Goal: Transaction & Acquisition: Purchase product/service

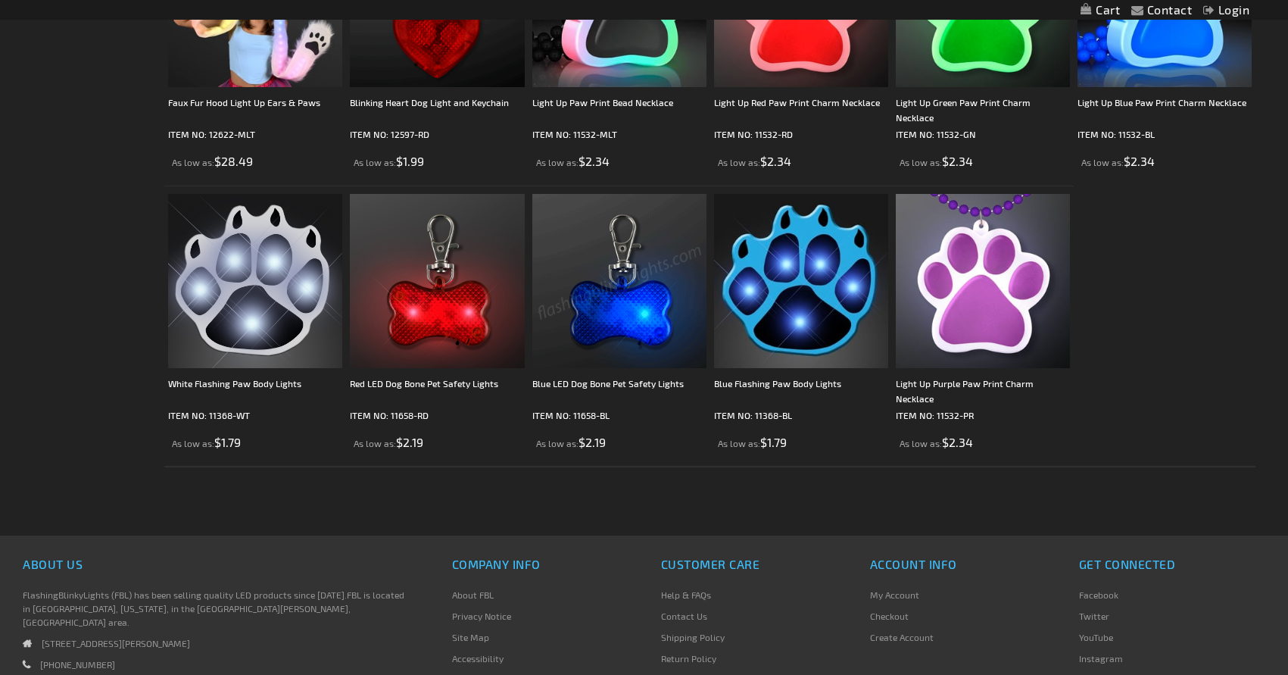
scroll to position [454, 0]
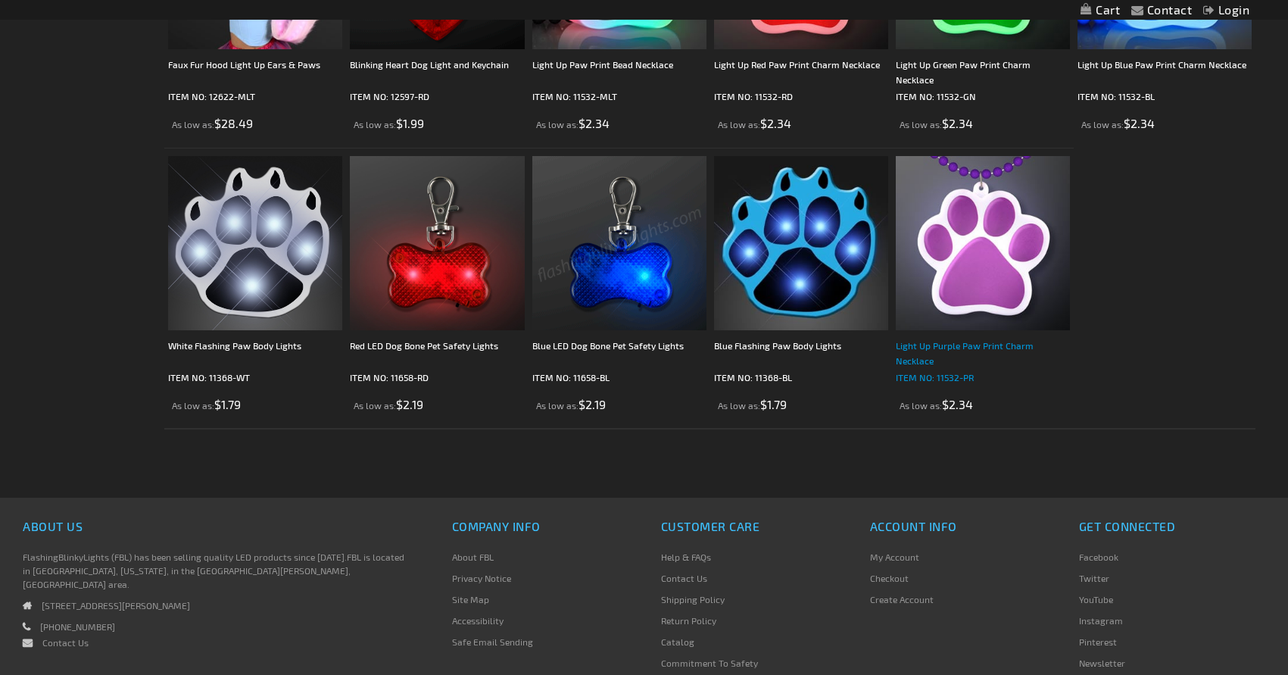
click at [988, 348] on div "Light Up Purple Paw Print Charm Necklace" at bounding box center [983, 353] width 174 height 30
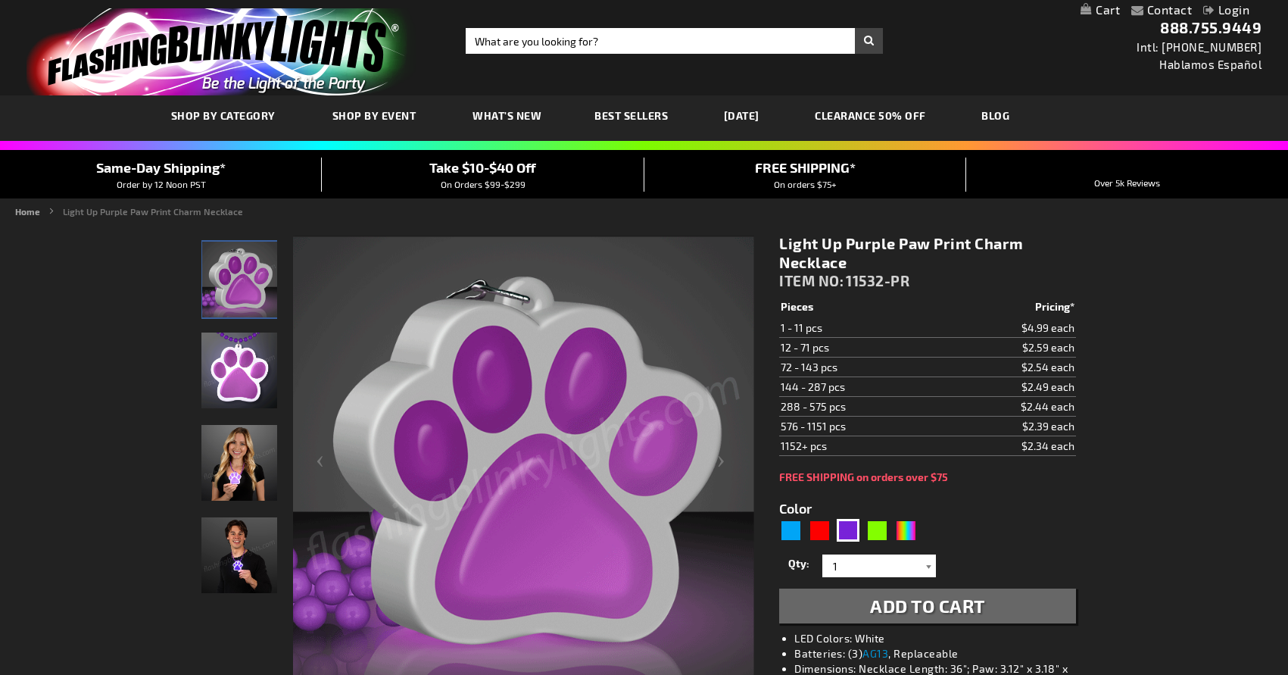
click at [928, 564] on div at bounding box center [928, 565] width 15 height 23
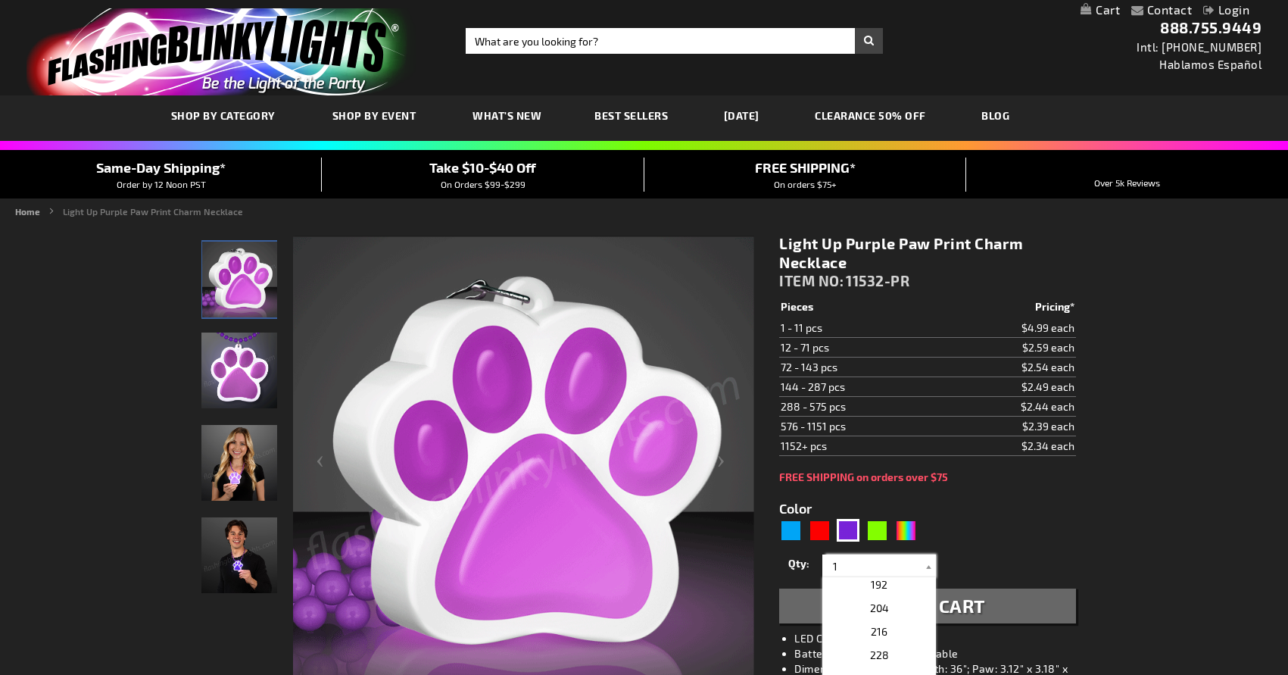
scroll to position [606, 0]
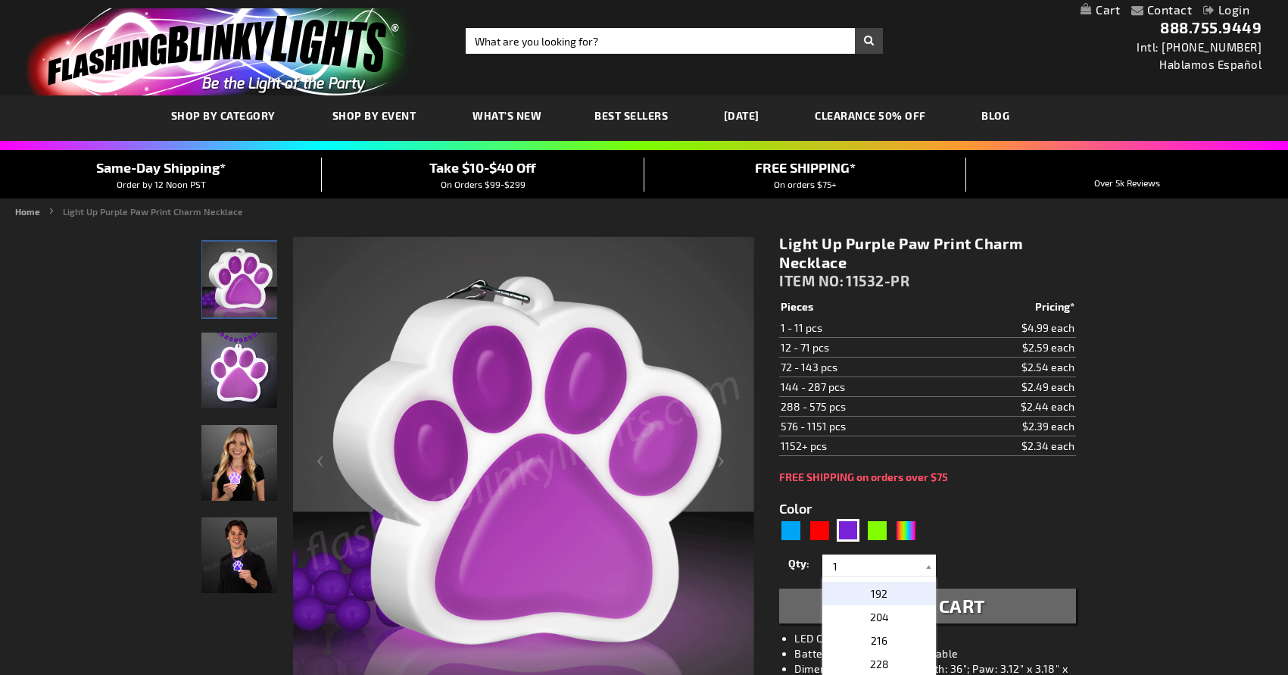
click at [888, 588] on p "192" at bounding box center [879, 593] width 114 height 23
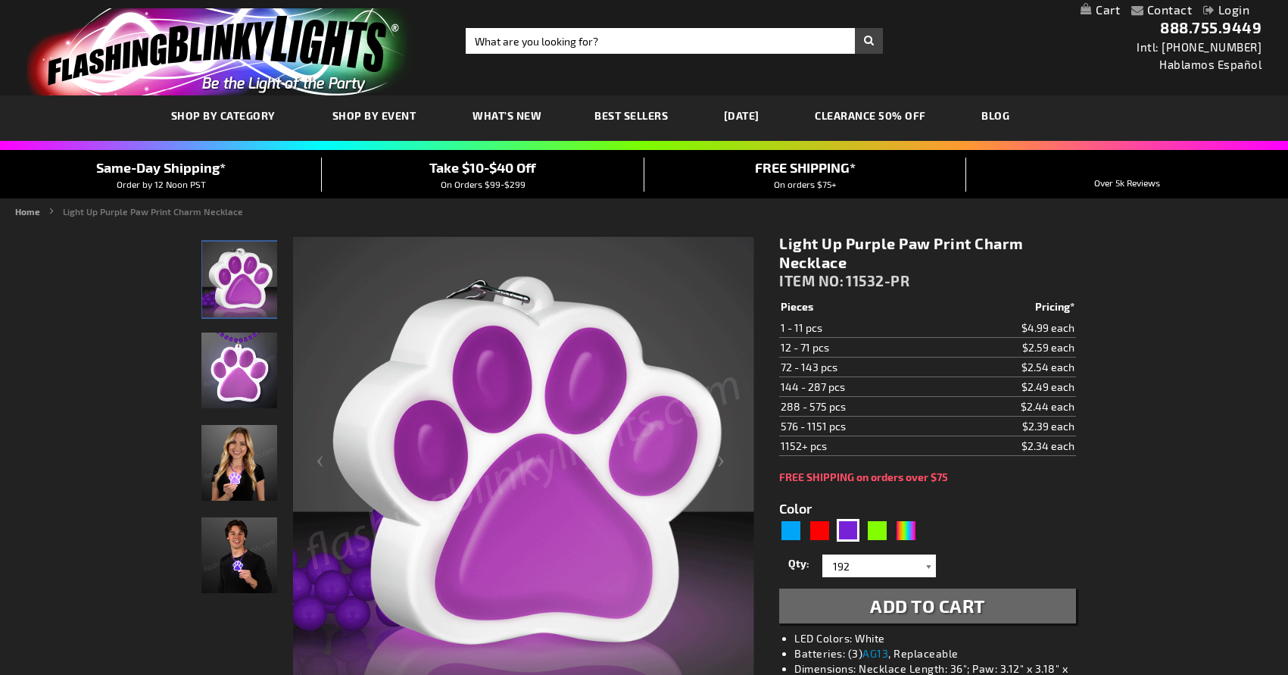
click at [929, 566] on div at bounding box center [928, 565] width 15 height 23
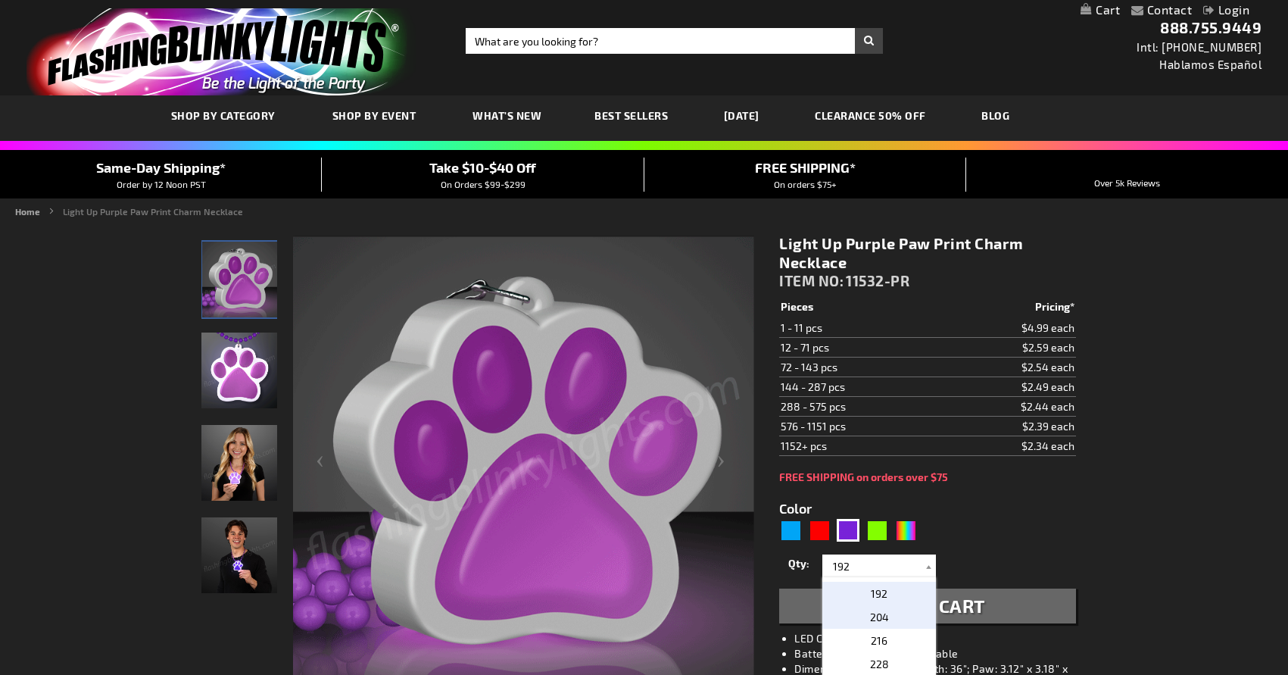
click at [879, 621] on span "204" at bounding box center [879, 616] width 19 height 13
type input "204"
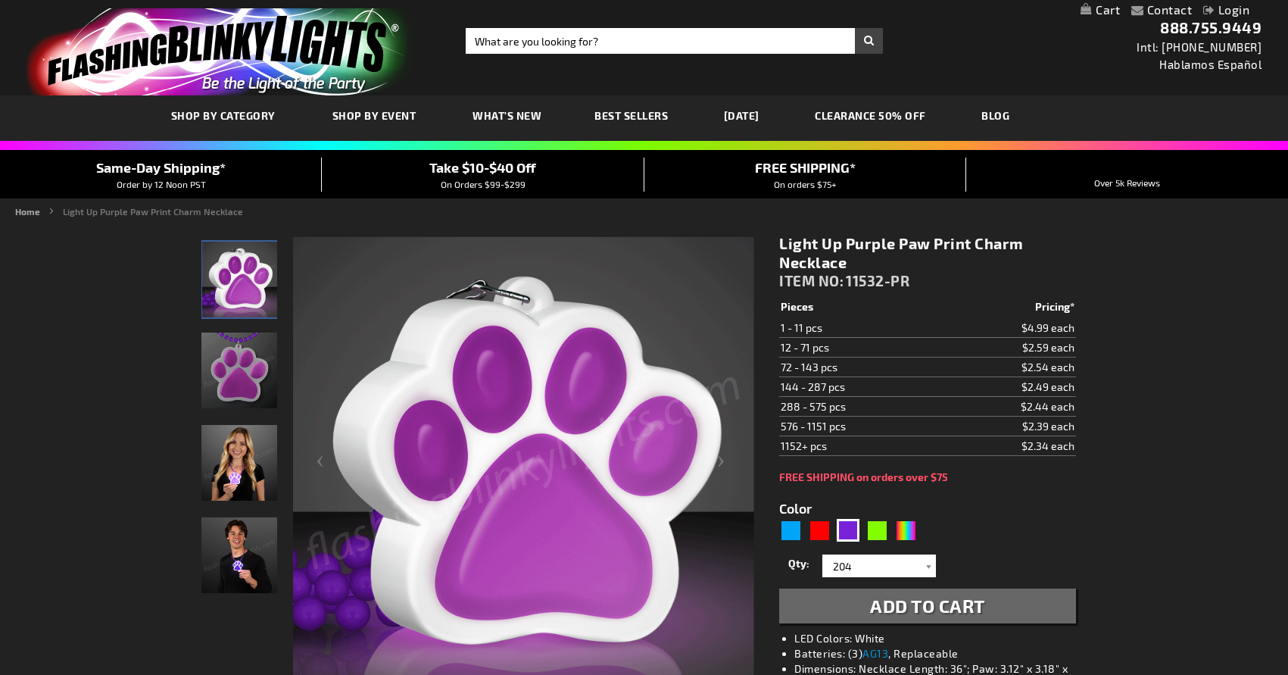
click at [978, 538] on form "Color 5640 Qty" at bounding box center [927, 553] width 296 height 140
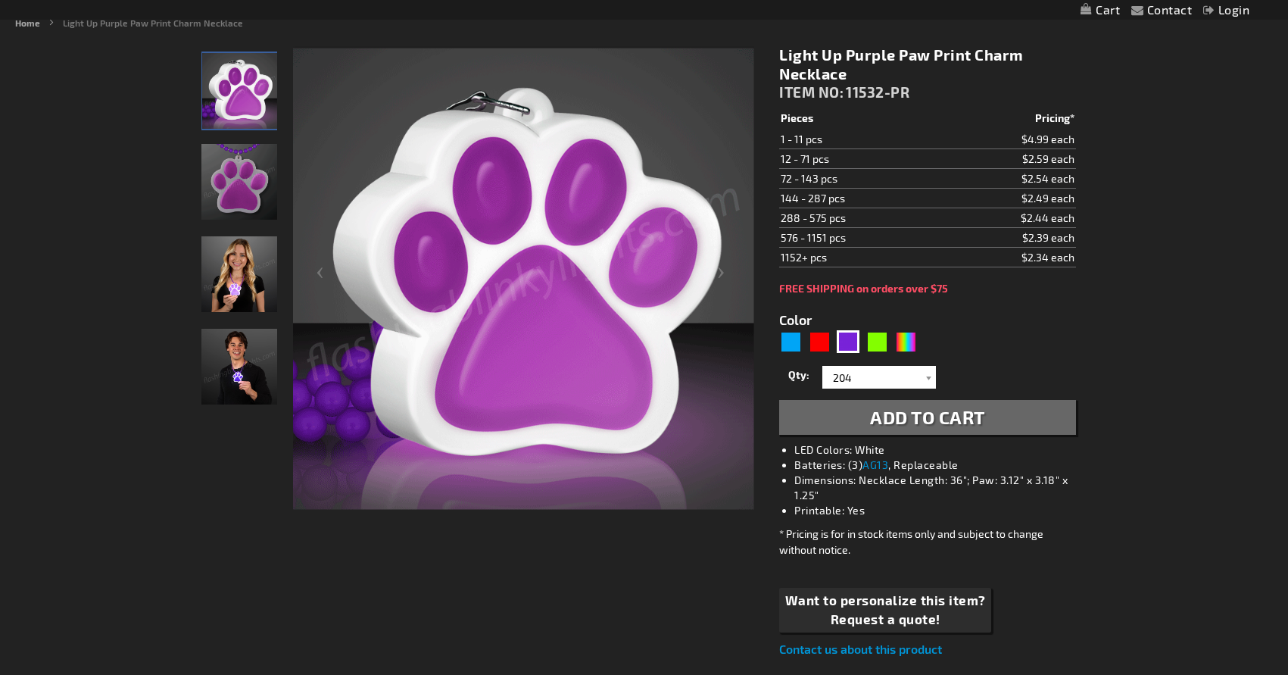
scroll to position [227, 0]
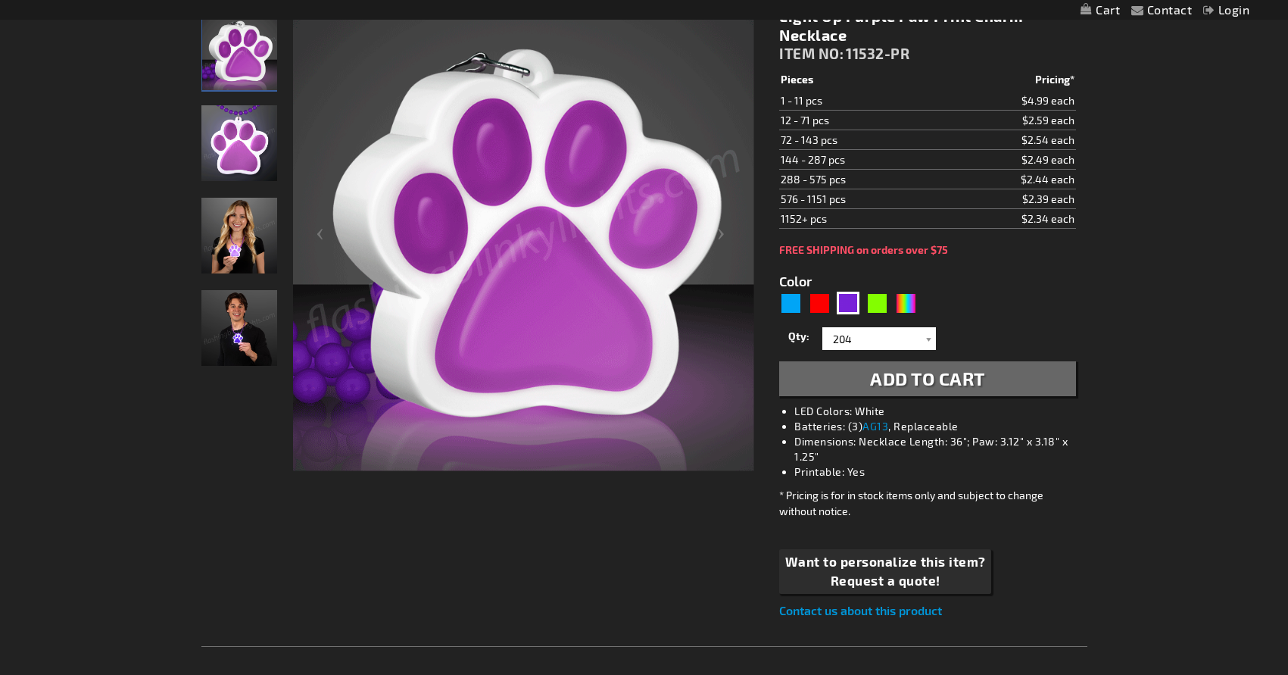
click at [929, 376] on span "Add to Cart" at bounding box center [927, 378] width 115 height 22
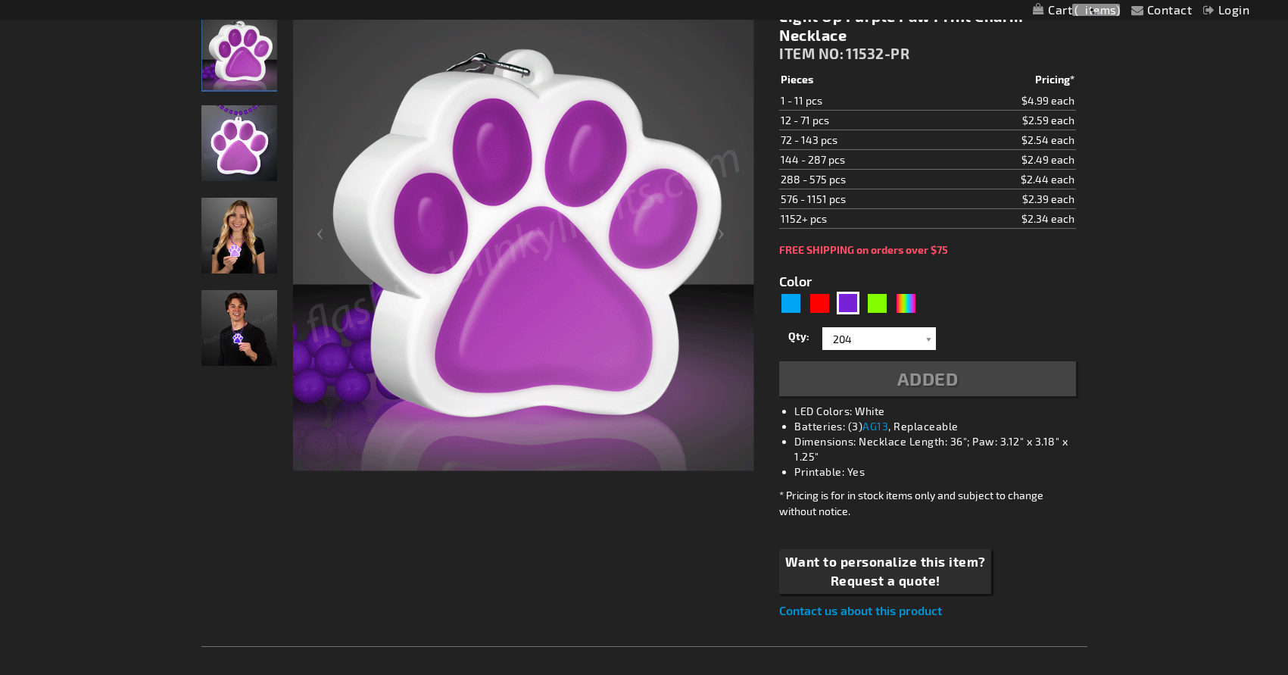
scroll to position [262, 0]
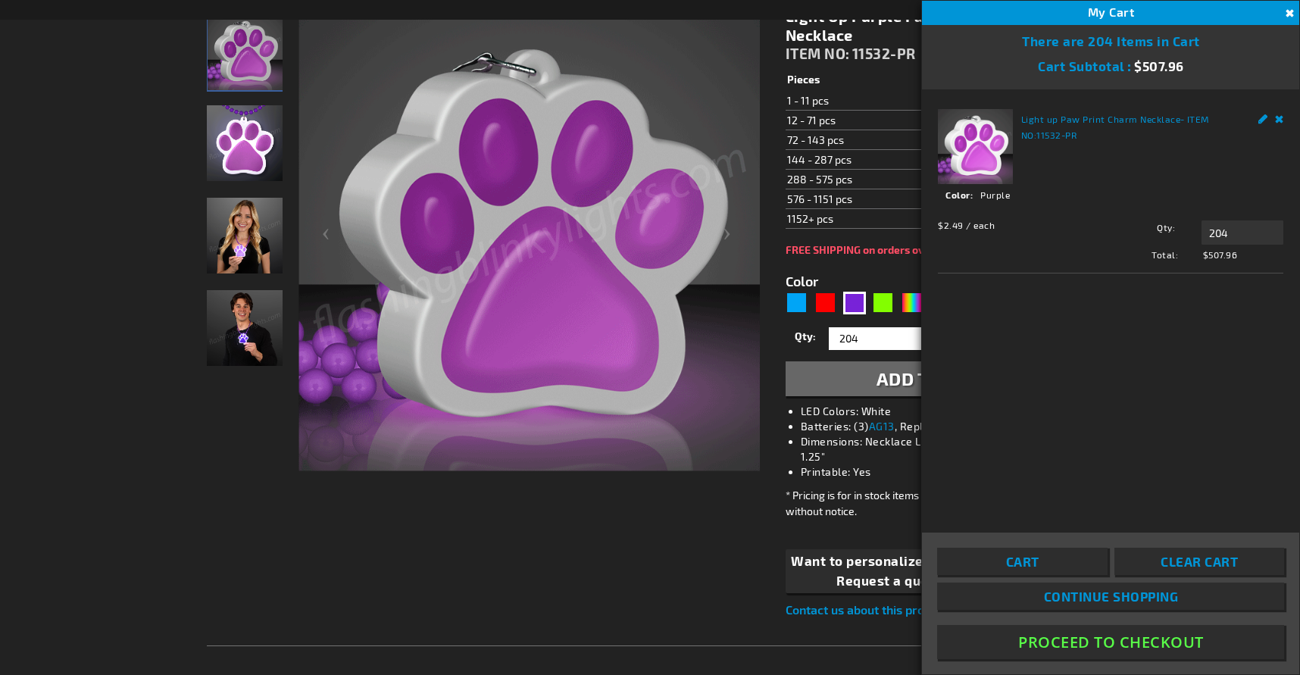
click at [1116, 641] on button "Proceed To Checkout" at bounding box center [1110, 642] width 347 height 34
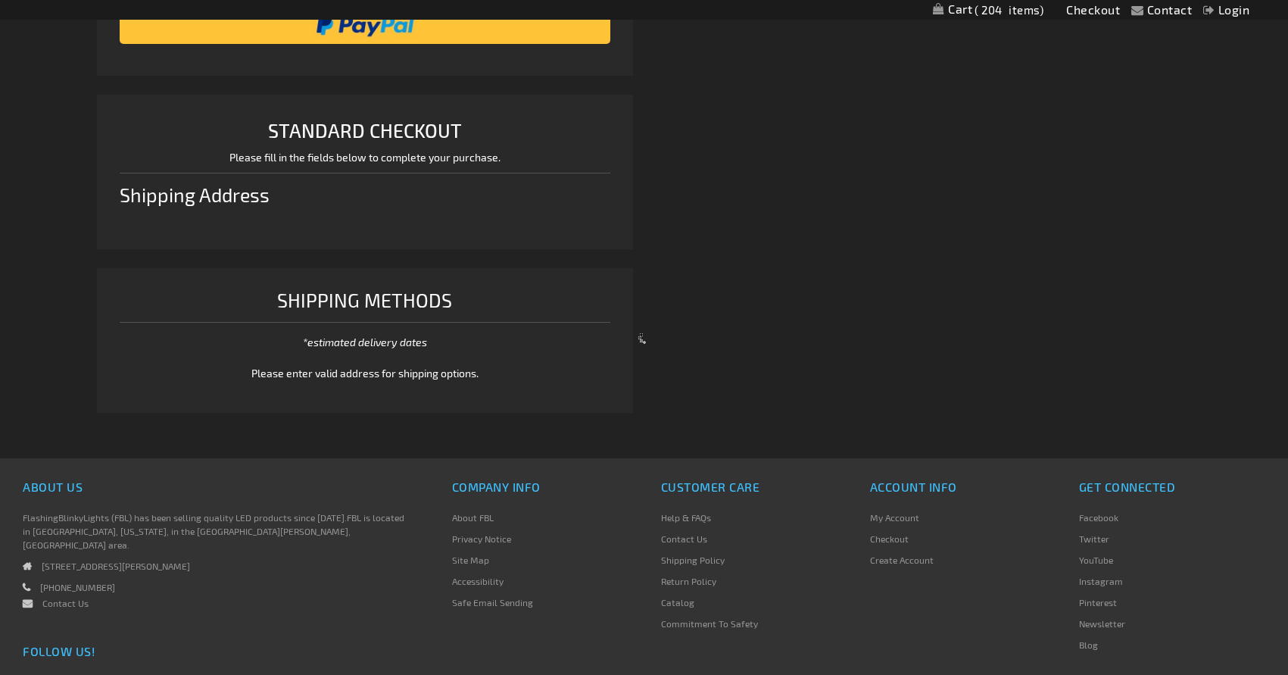
select select "US"
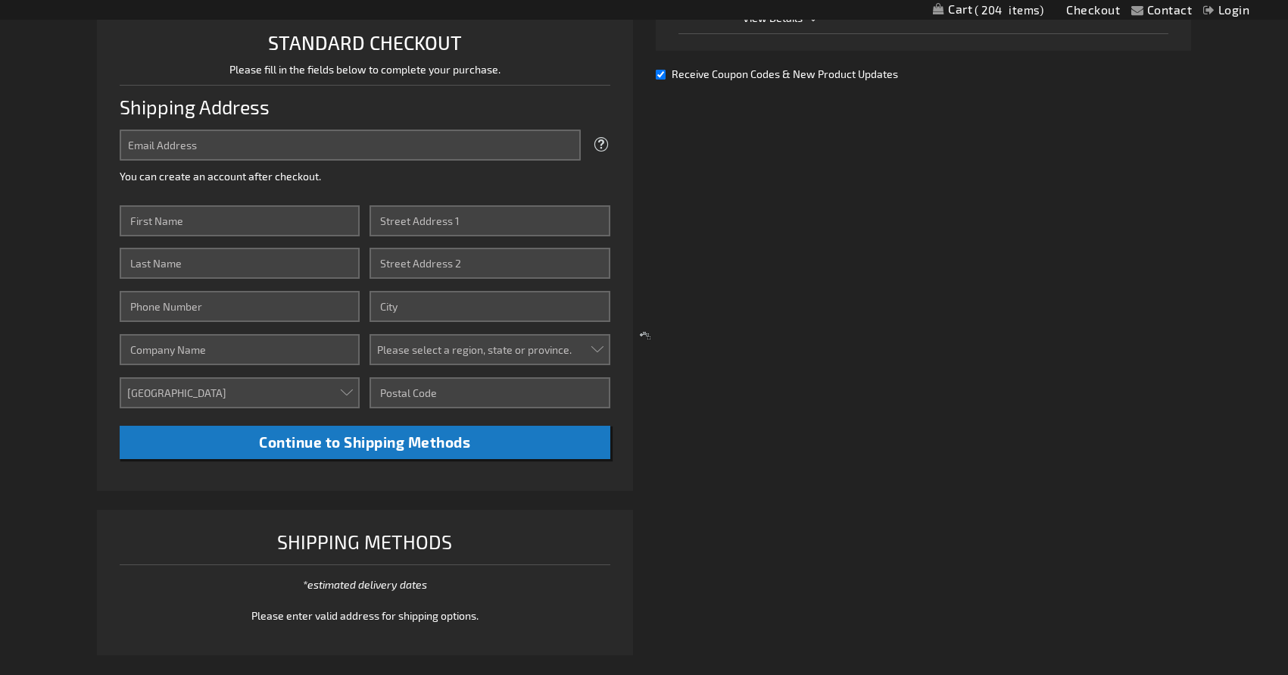
scroll to position [390, 0]
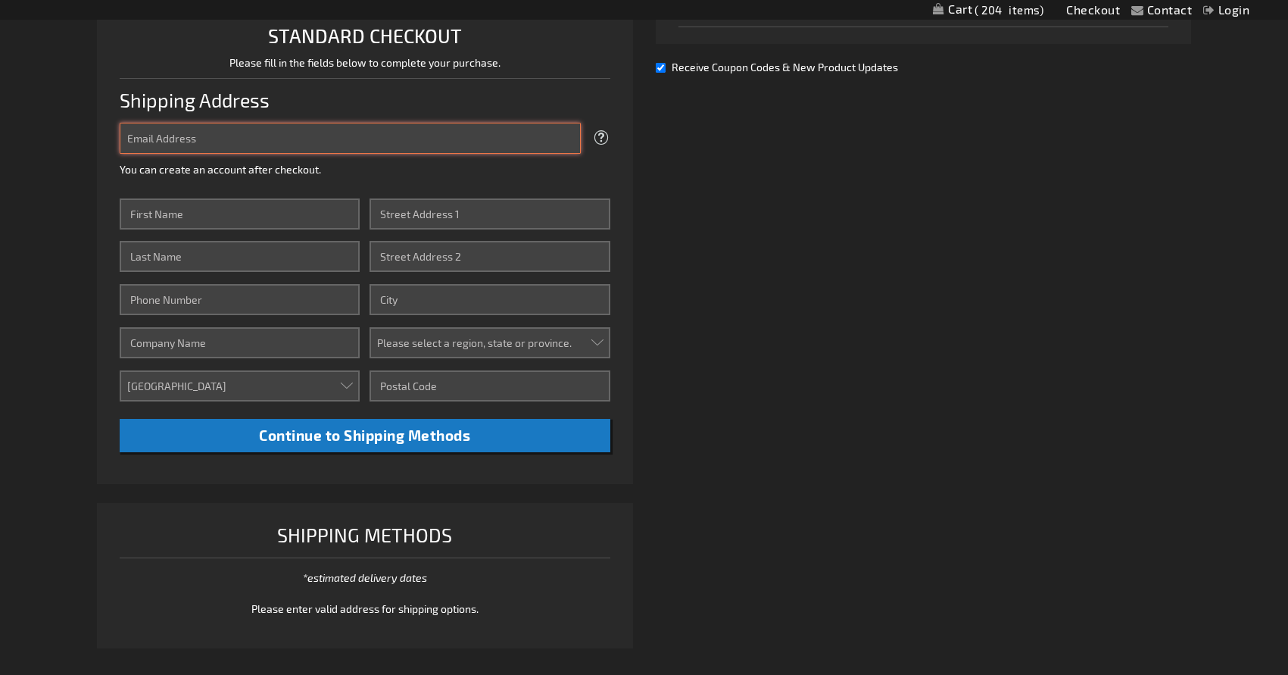
click at [352, 130] on input "Email Address" at bounding box center [350, 138] width 461 height 31
click at [218, 142] on input "N Armenia A3607" at bounding box center [350, 138] width 461 height 31
click at [127, 136] on input "N Armenia Avenue" at bounding box center [350, 138] width 461 height 31
click at [279, 134] on input "3607 N Armenia Avenue" at bounding box center [350, 138] width 461 height 31
click at [258, 137] on input "3607 N Armenia Avenue," at bounding box center [350, 138] width 461 height 31
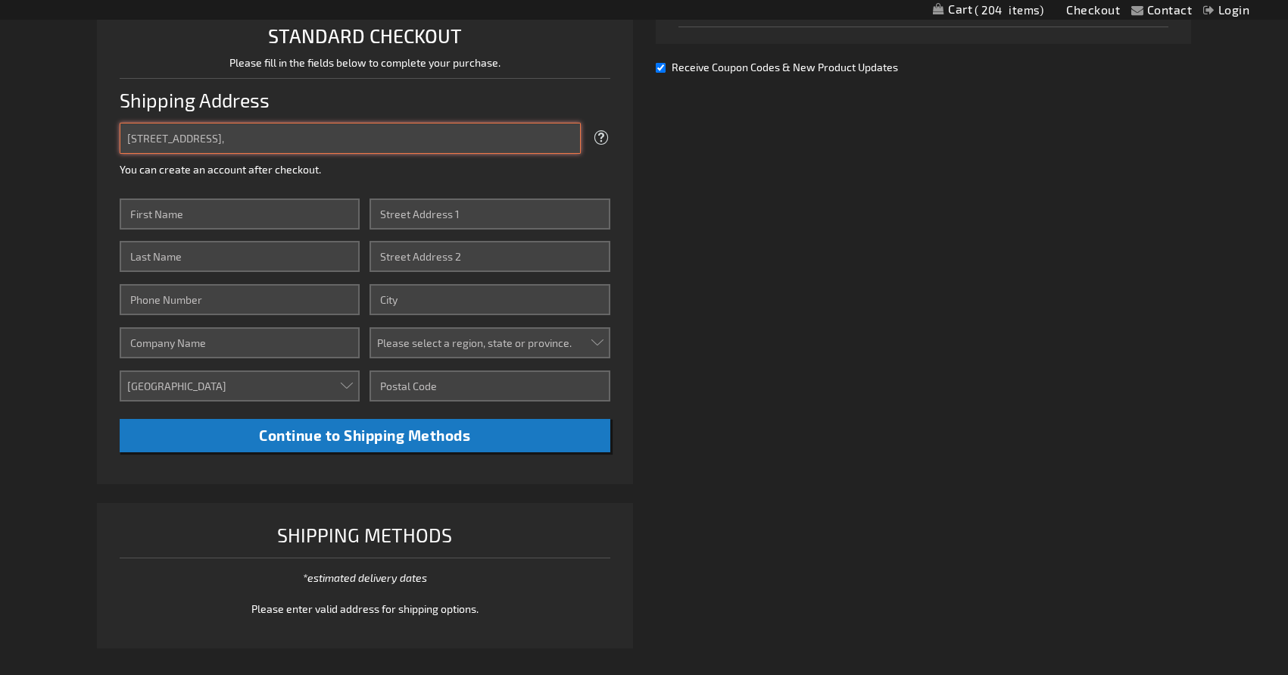
drag, startPoint x: 246, startPoint y: 142, endPoint x: 102, endPoint y: 133, distance: 144.2
click at [102, 133] on li "STANDARD CHECKOUT Please fill in the fields below to complete your purchase. Sh…" at bounding box center [365, 242] width 536 height 484
type input "3607"
drag, startPoint x: 156, startPoint y: 136, endPoint x: 114, endPoint y: 133, distance: 42.5
click at [114, 133] on li "STANDARD CHECKOUT Please fill in the fields below to complete your purchase. Sh…" at bounding box center [365, 242] width 536 height 484
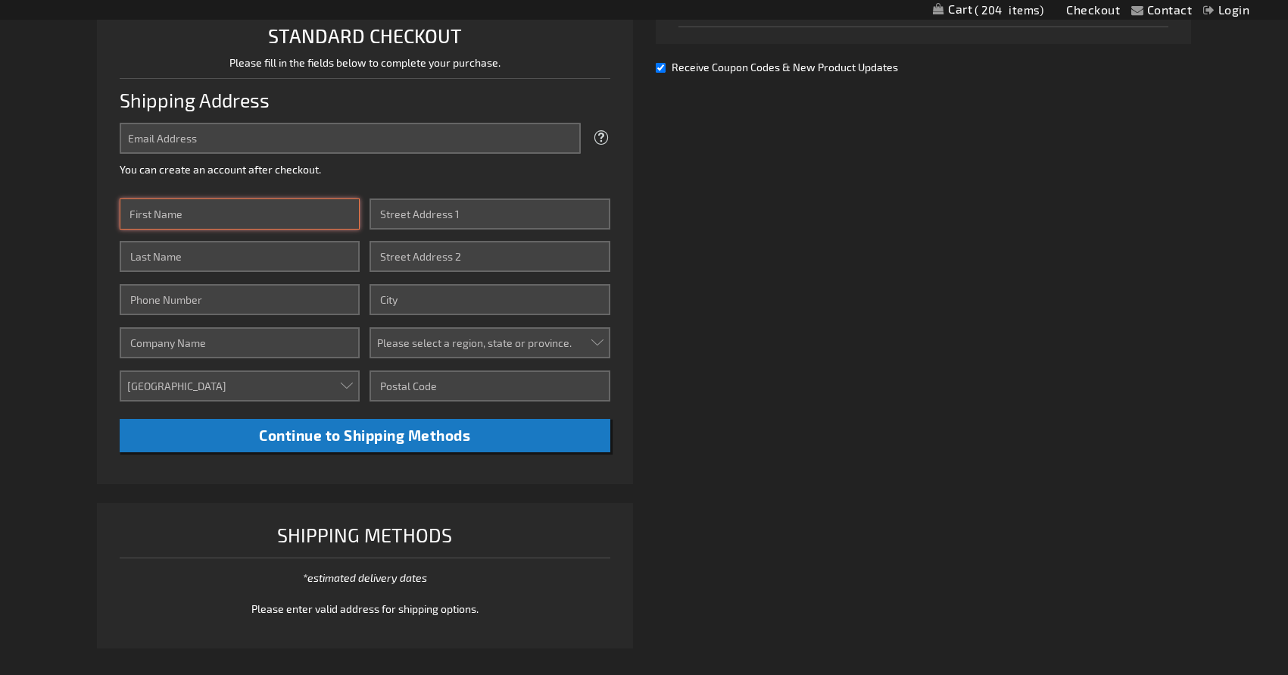
click at [173, 214] on input "First Name" at bounding box center [240, 213] width 240 height 31
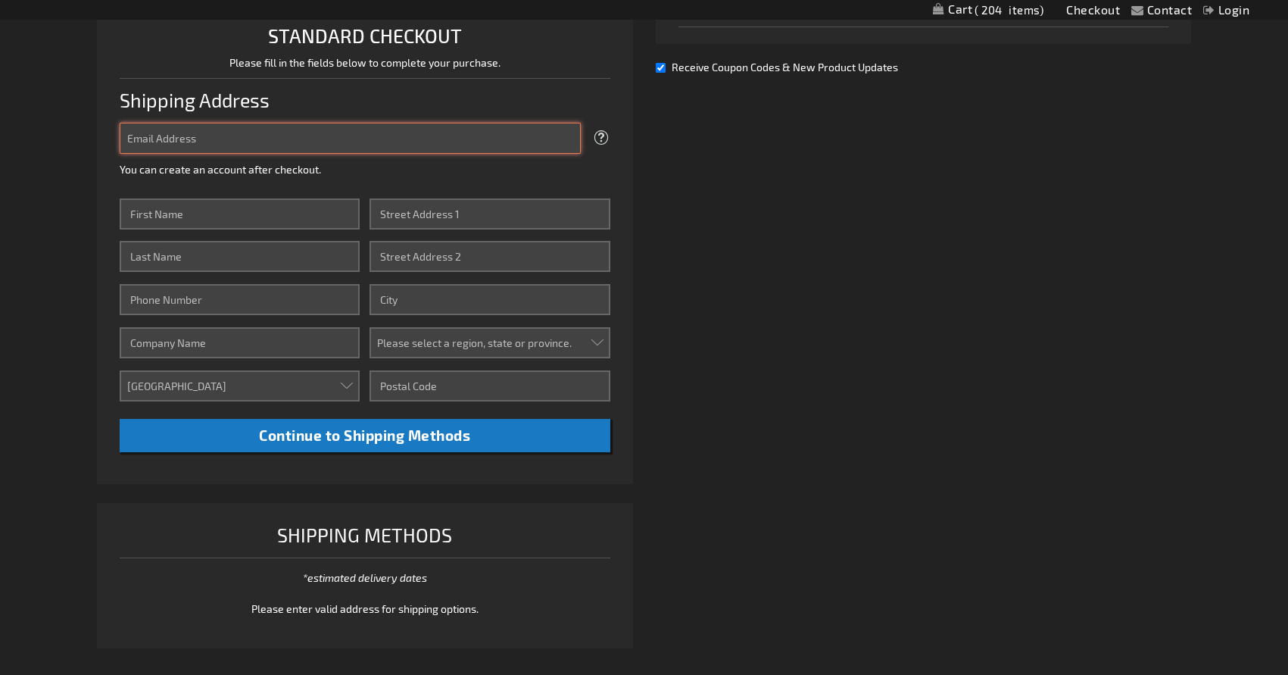
click at [158, 144] on input "Email Address" at bounding box center [350, 138] width 461 height 31
type input "[EMAIL_ADDRESS][DOMAIN_NAME]"
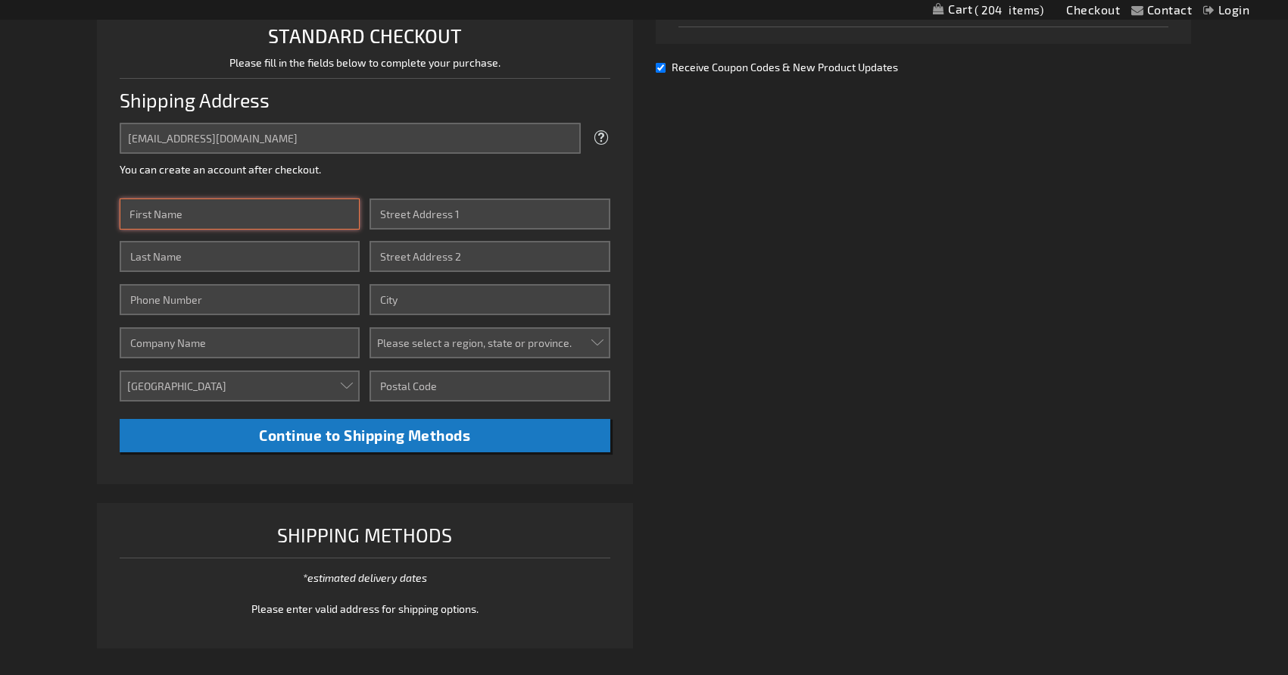
click at [167, 216] on input "First Name" at bounding box center [240, 213] width 240 height 31
click at [167, 219] on input "First Name" at bounding box center [240, 213] width 240 height 31
type input "Liz"
type input "McCoy"
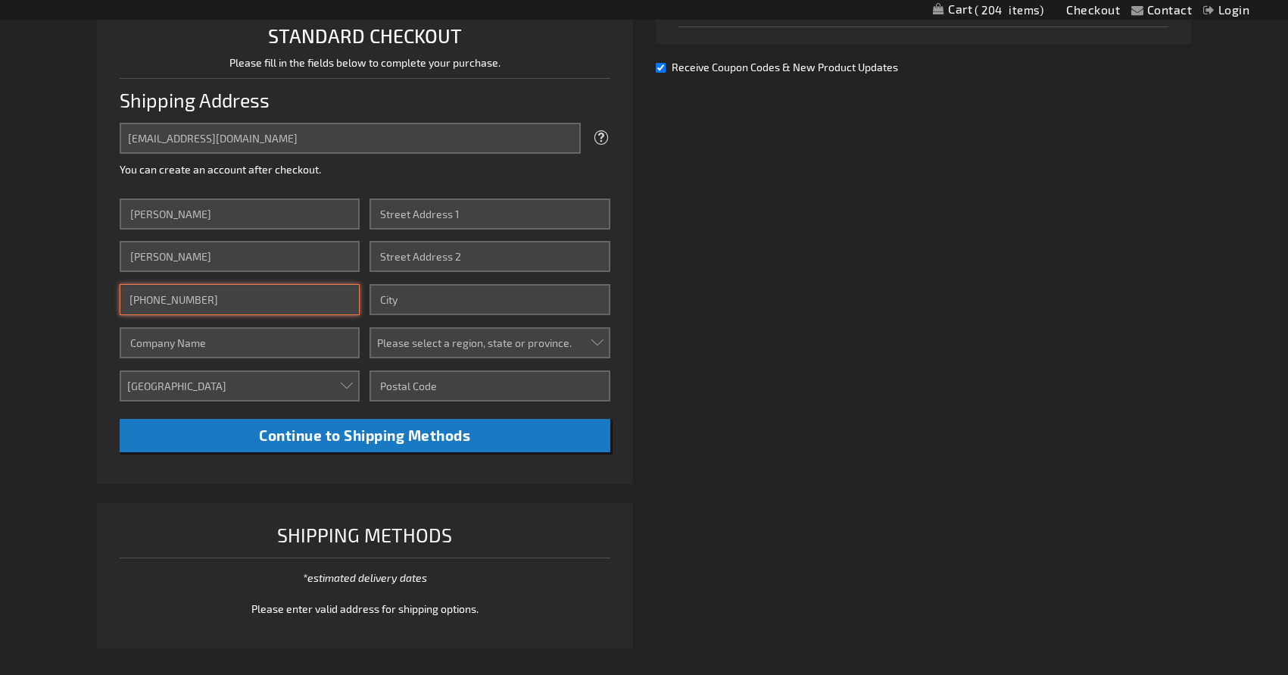
type input "813-252-2027"
click at [195, 348] on input "Company" at bounding box center [240, 342] width 240 height 31
type input "Humane Society of Tampa Bay"
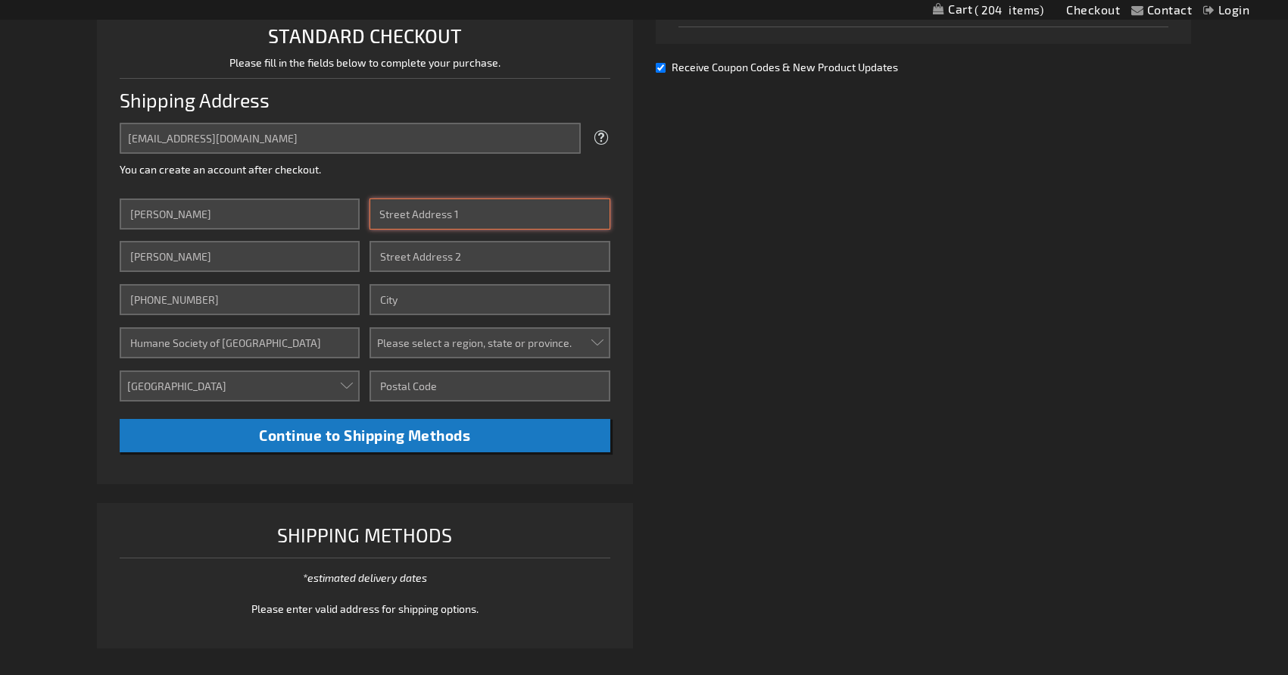
click at [451, 220] on input "Street Address: Line 1" at bounding box center [490, 213] width 240 height 31
type input "3607 N Armenia Avenue"
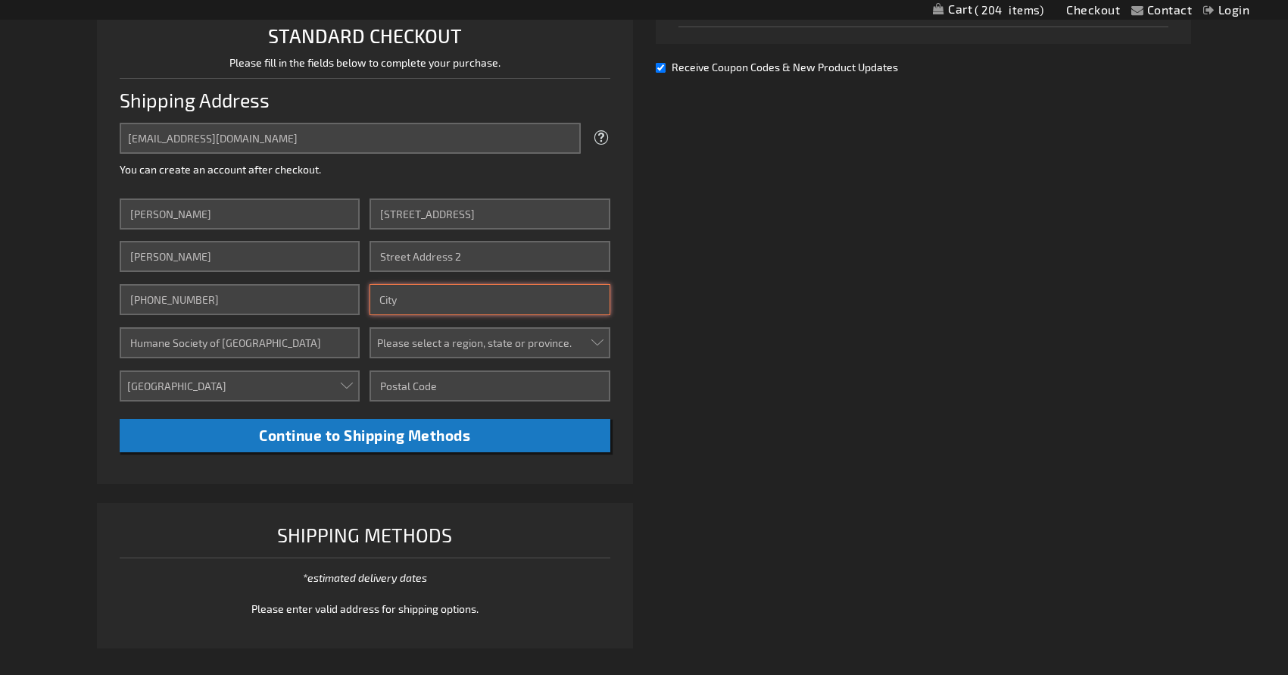
click at [475, 298] on input "City" at bounding box center [490, 299] width 240 height 31
type input "Tampa"
click at [470, 343] on select "Please select a region, state or province. Alabama Alaska Arizona Arkansas Cali…" at bounding box center [490, 342] width 240 height 31
select select "18"
click at [370, 327] on select "Please select a region, state or province. Alabama Alaska Arizona Arkansas Cali…" at bounding box center [490, 342] width 240 height 31
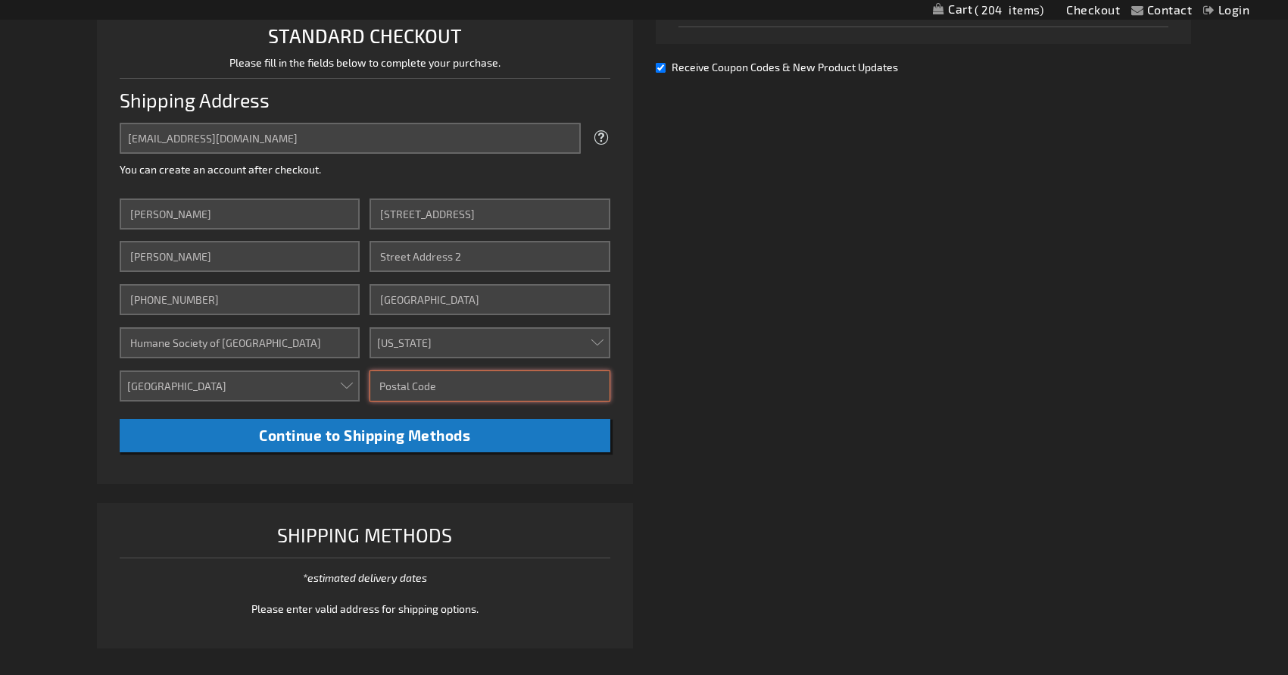
click at [440, 382] on input "Zip/Postal Code" at bounding box center [490, 385] width 240 height 31
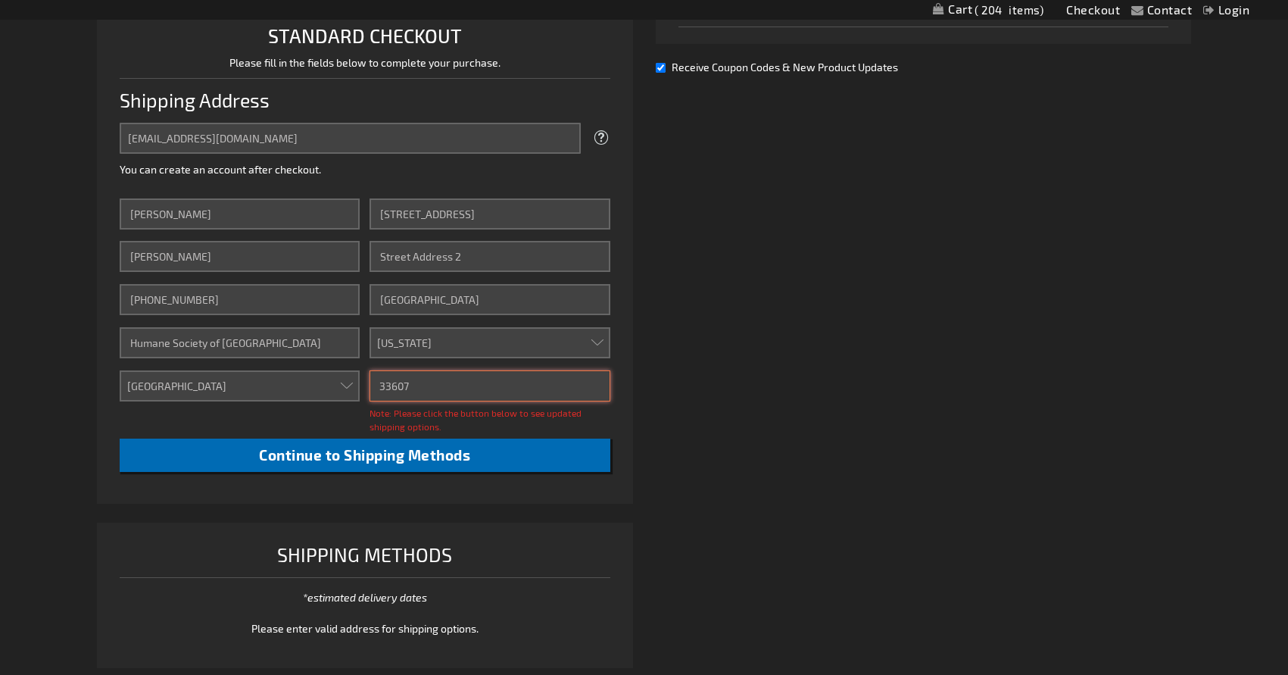
type input "33607"
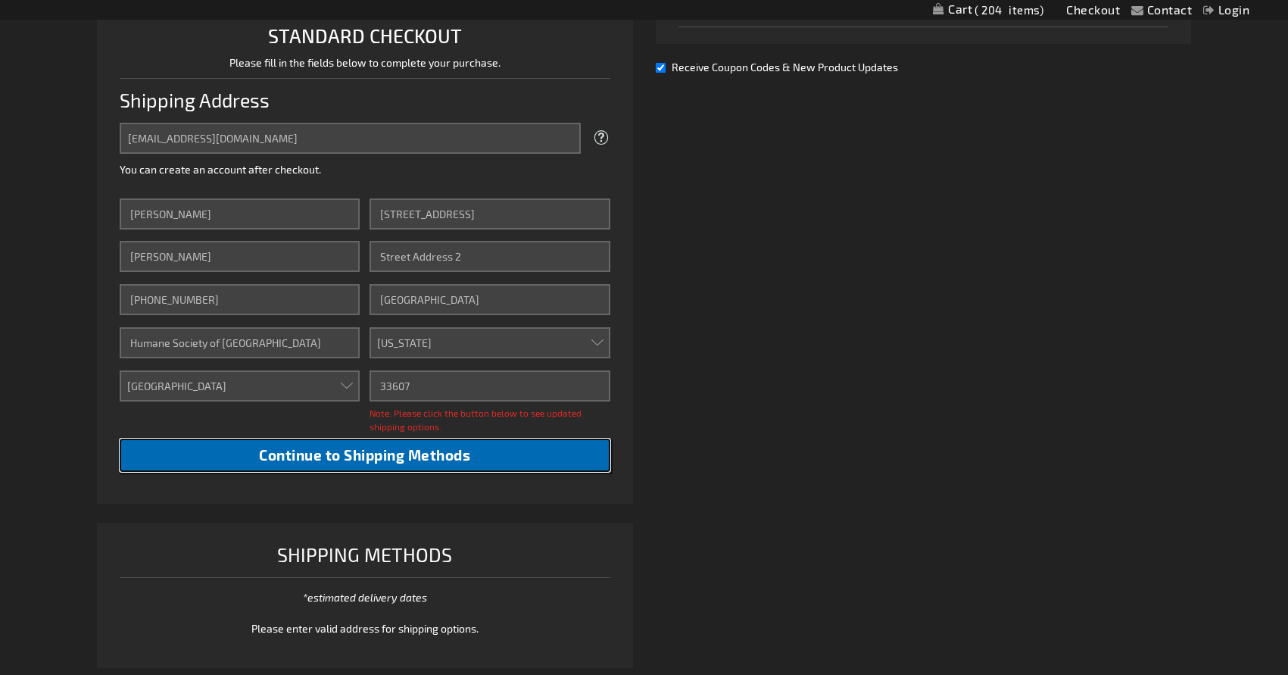
click at [381, 454] on span "Continue to Shipping Methods" at bounding box center [364, 454] width 211 height 17
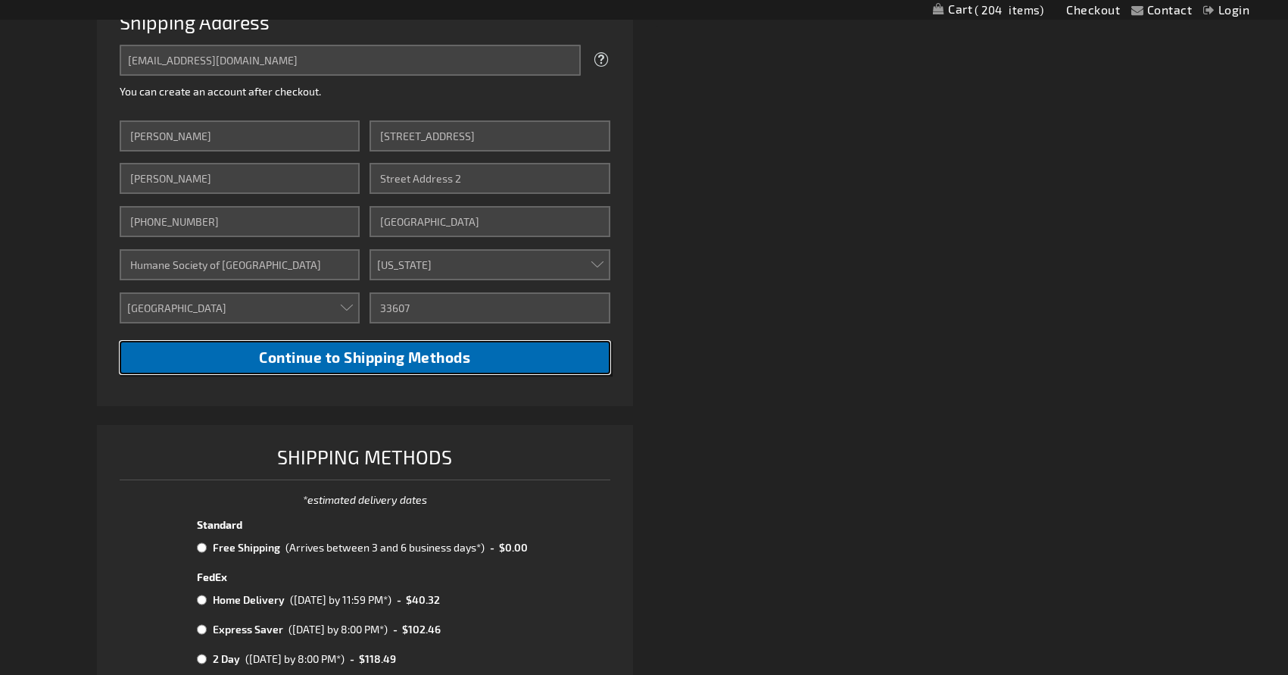
scroll to position [617, 0]
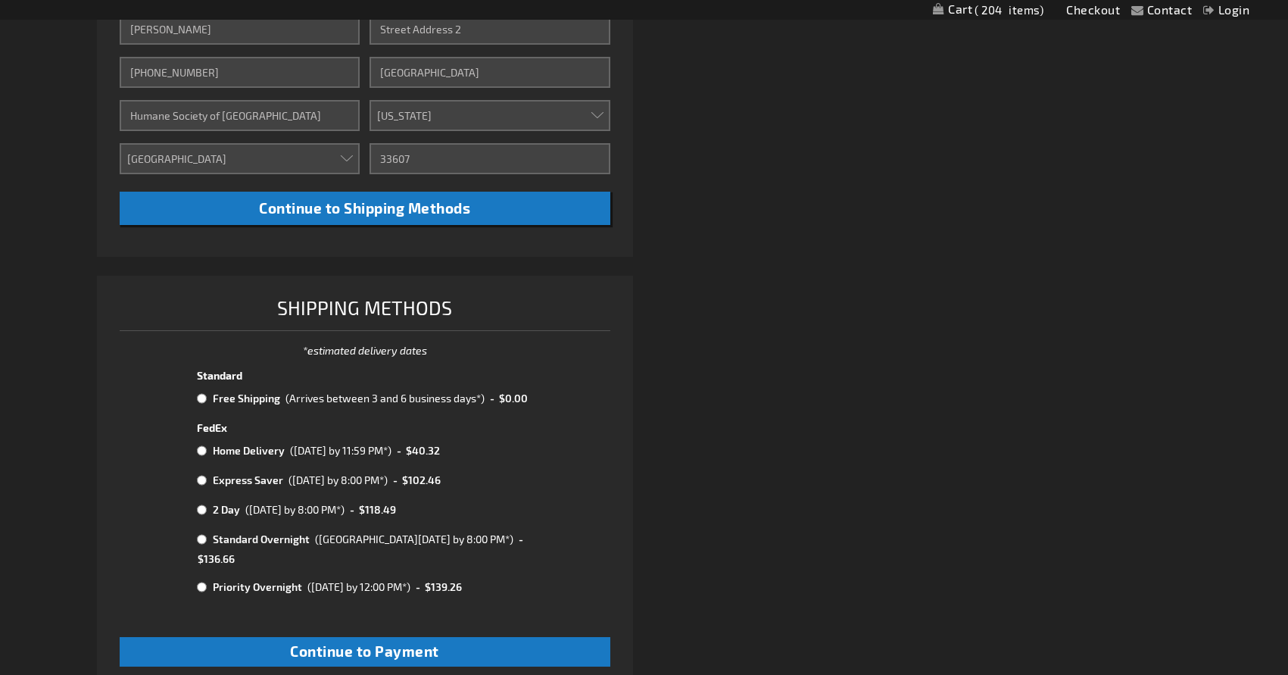
click at [203, 398] on input "radio" at bounding box center [202, 398] width 10 height 12
radio input "true"
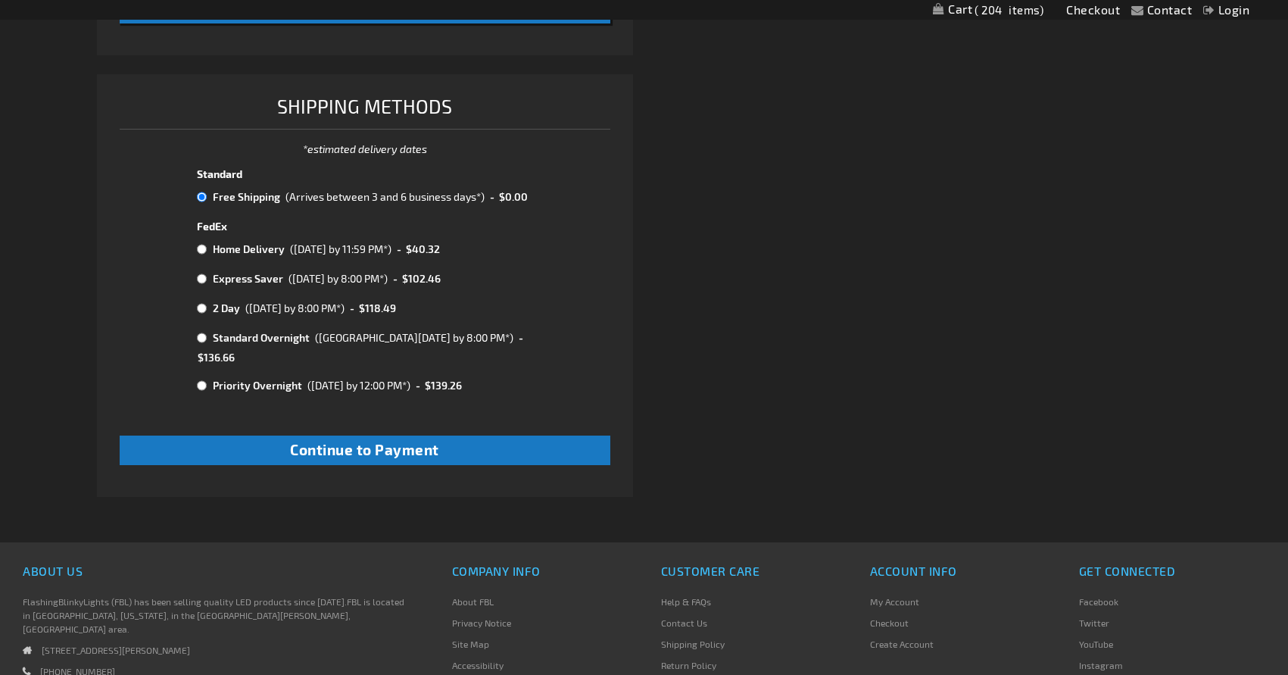
scroll to position [844, 0]
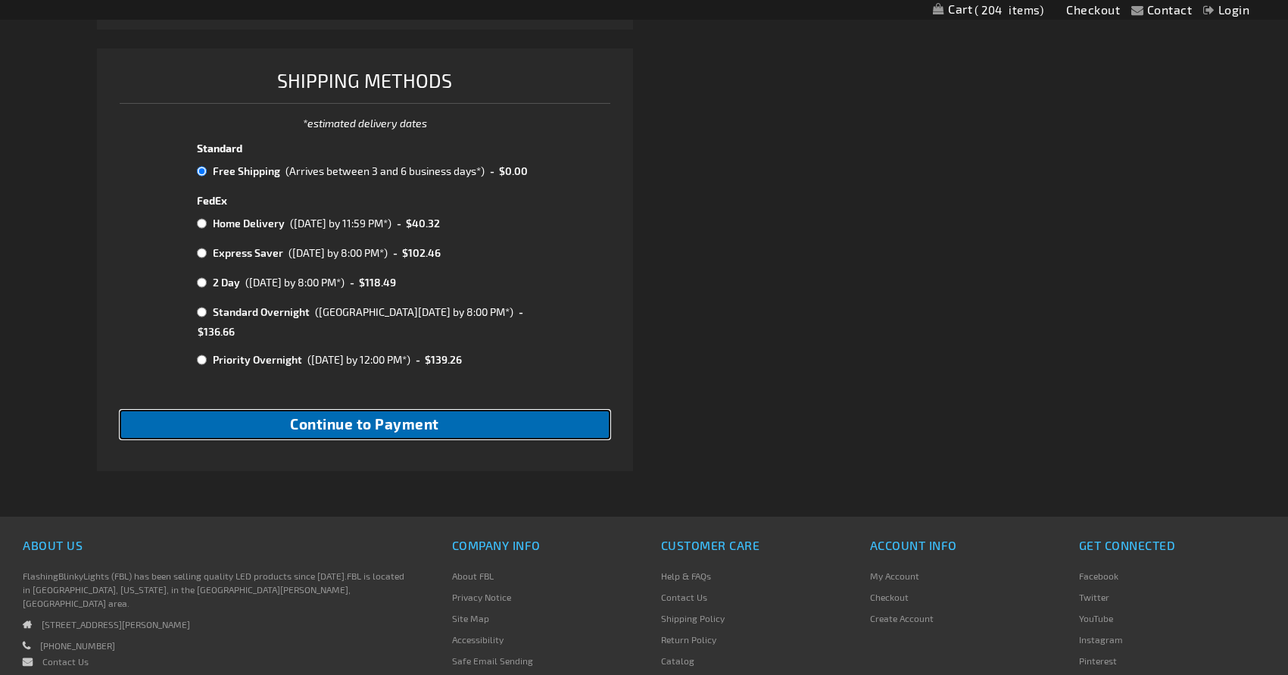
click at [366, 416] on button "Continue to Payment" at bounding box center [365, 425] width 491 height 30
checkbox input "true"
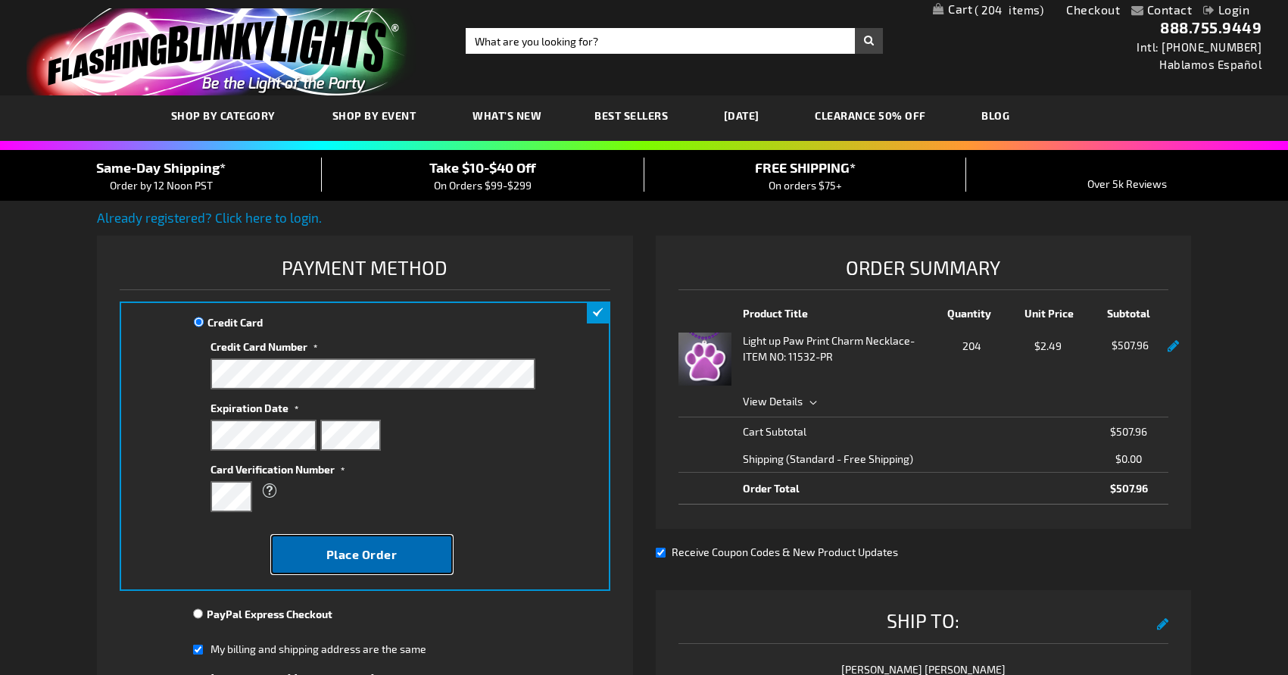
click at [363, 550] on span "Place Order" at bounding box center [361, 554] width 71 height 14
